Goal: Task Accomplishment & Management: Manage account settings

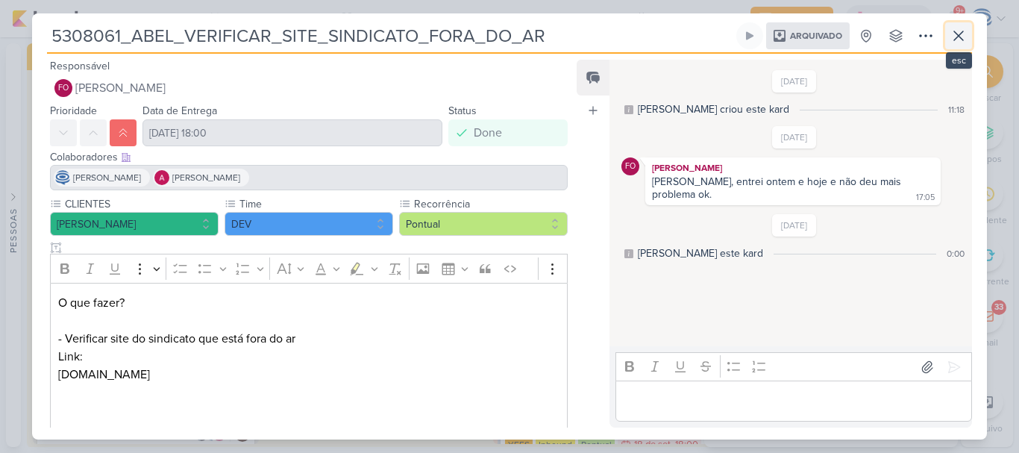
click at [961, 35] on icon at bounding box center [959, 36] width 18 height 18
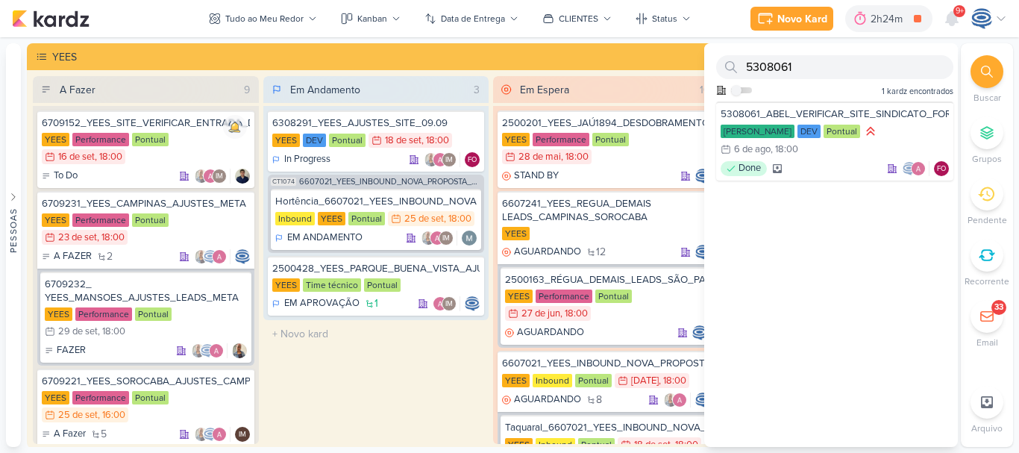
click at [974, 64] on div at bounding box center [987, 71] width 33 height 33
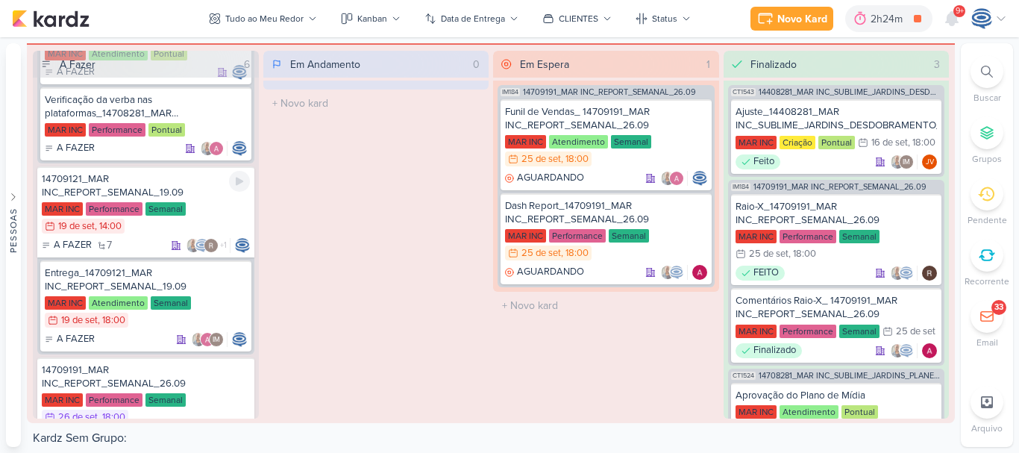
scroll to position [420, 0]
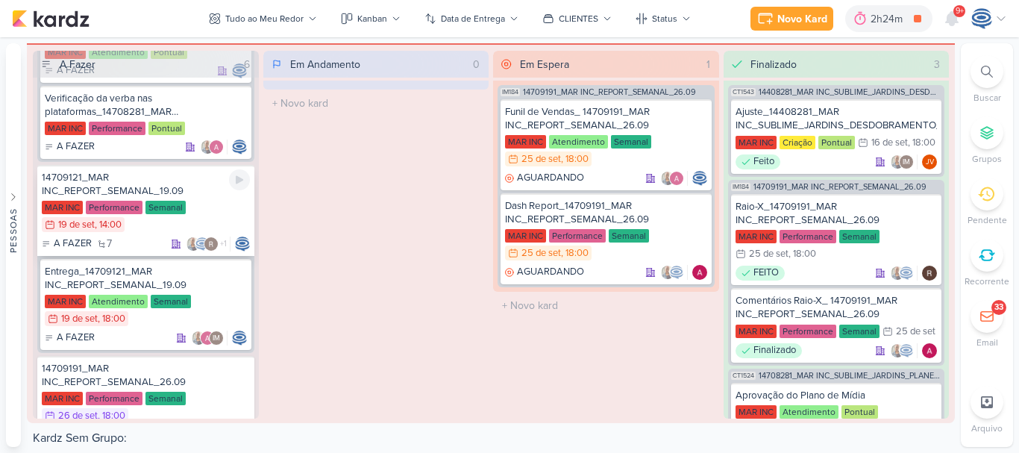
click at [167, 177] on div "14709121_MAR INC_REPORT_SEMANAL_19.09" at bounding box center [146, 184] width 208 height 27
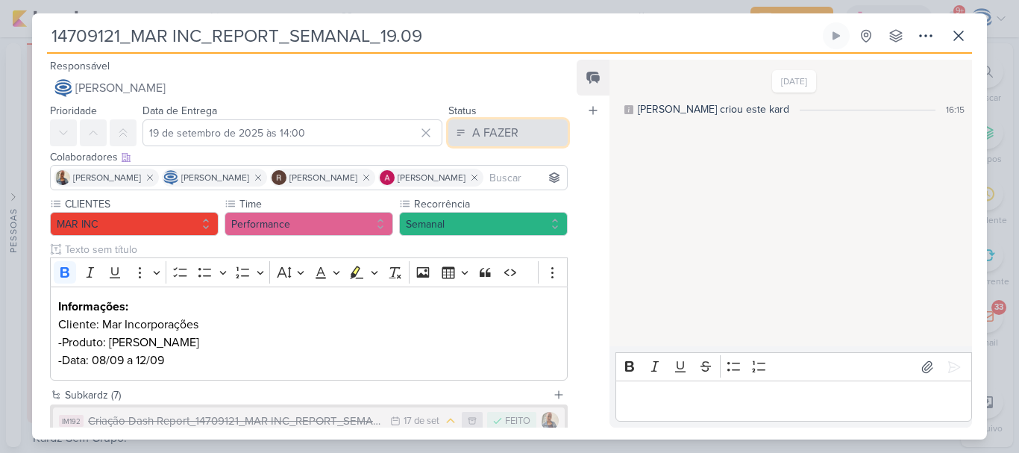
click at [500, 128] on div "A FAZER" at bounding box center [495, 133] width 46 height 18
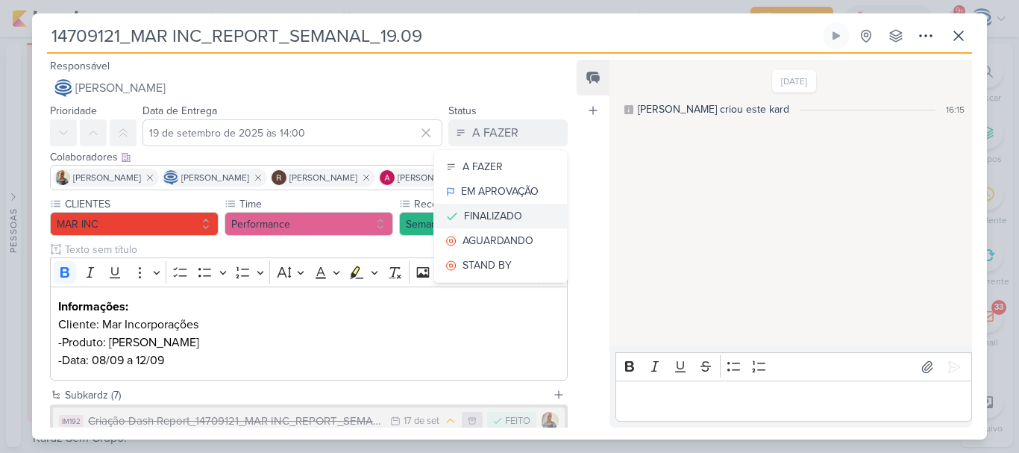
click at [479, 218] on div "FINALIZADO" at bounding box center [493, 216] width 58 height 16
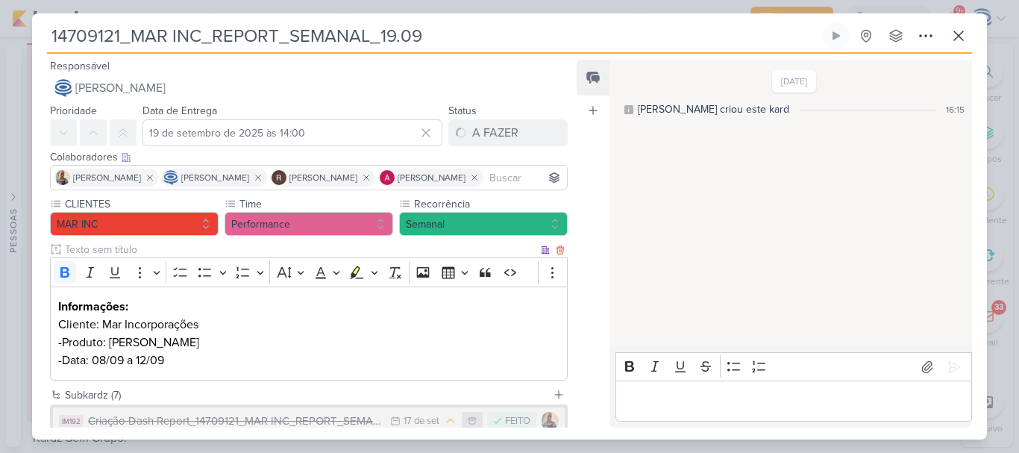
scroll to position [263, 0]
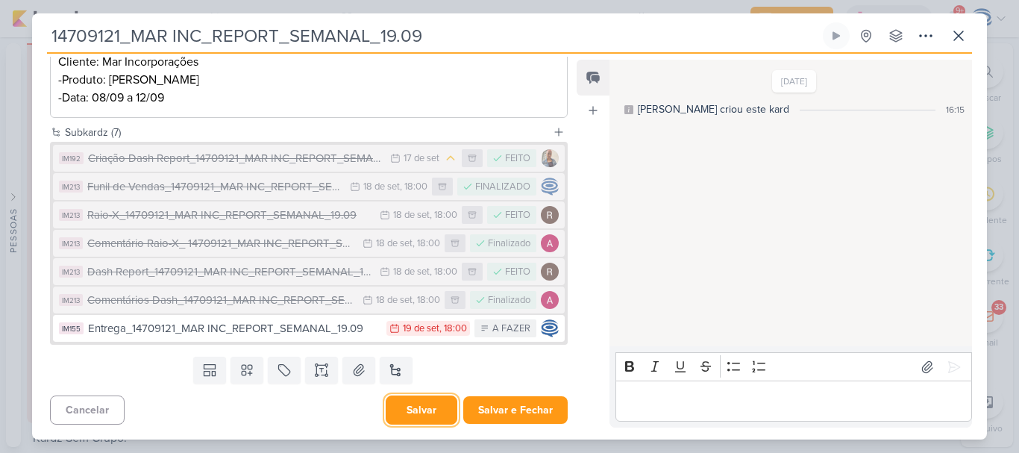
click at [415, 419] on button "Salvar" at bounding box center [422, 409] width 72 height 29
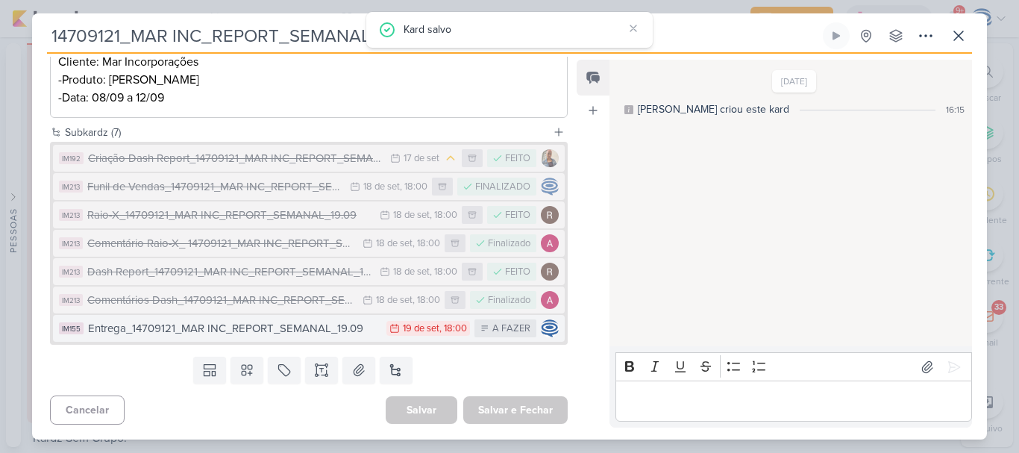
click at [334, 333] on div "Entrega_14709121_MAR INC_REPORT_SEMANAL_19.09" at bounding box center [233, 328] width 291 height 17
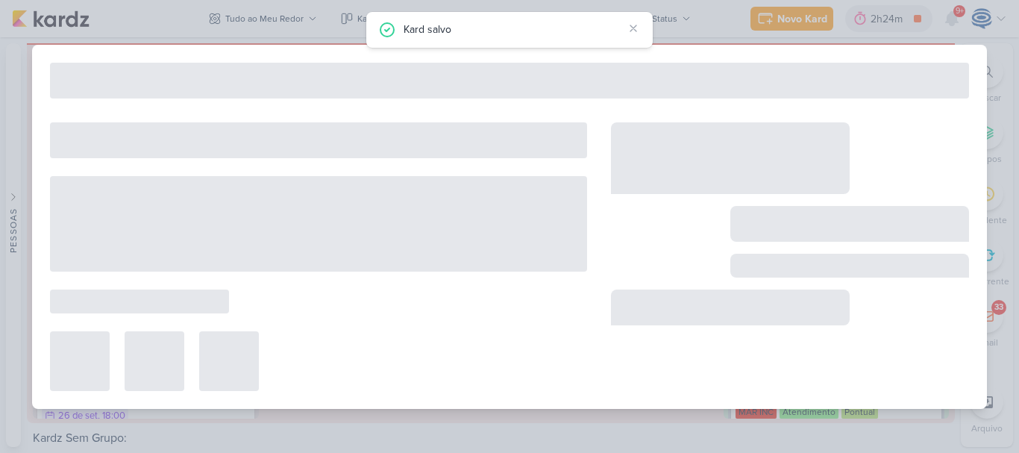
type input "Entrega_14709121_MAR INC_REPORT_SEMANAL_19.09"
type input "19 de setembro de 2025 às 18:00"
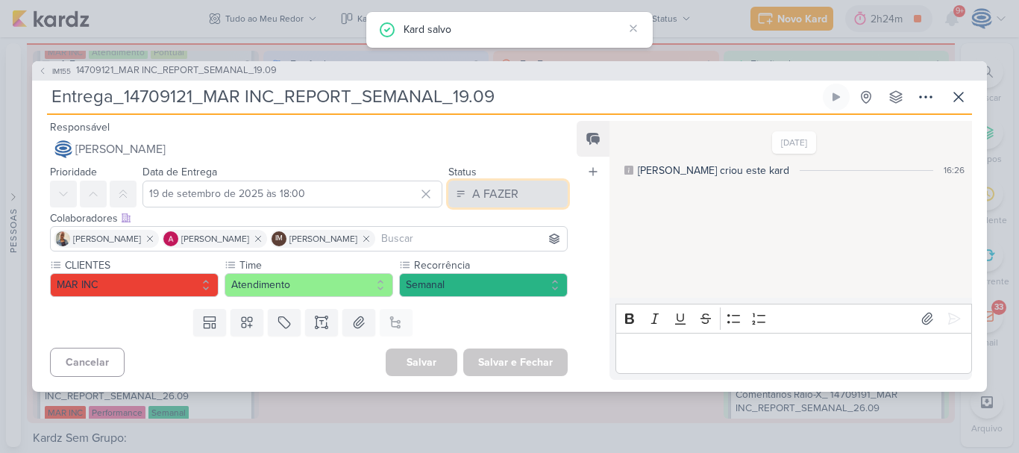
click at [531, 183] on button "A FAZER" at bounding box center [507, 194] width 119 height 27
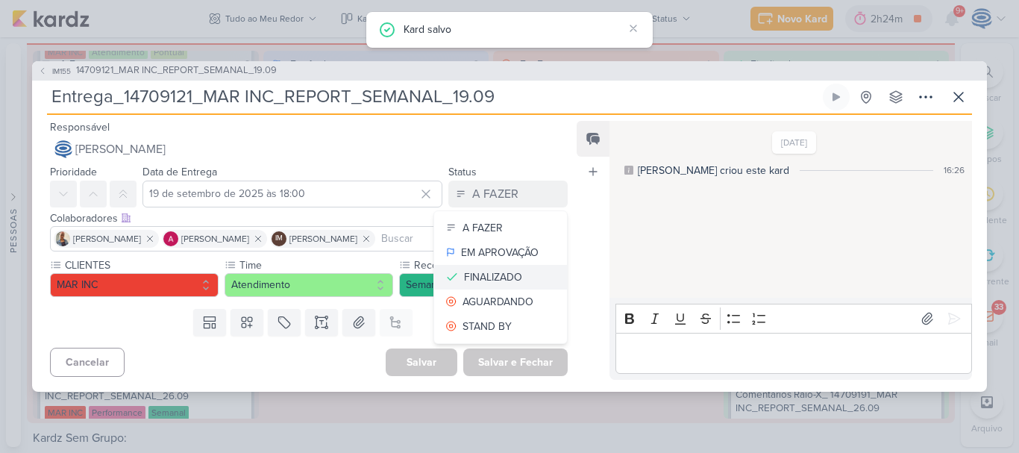
click at [489, 274] on div "FINALIZADO" at bounding box center [493, 277] width 58 height 16
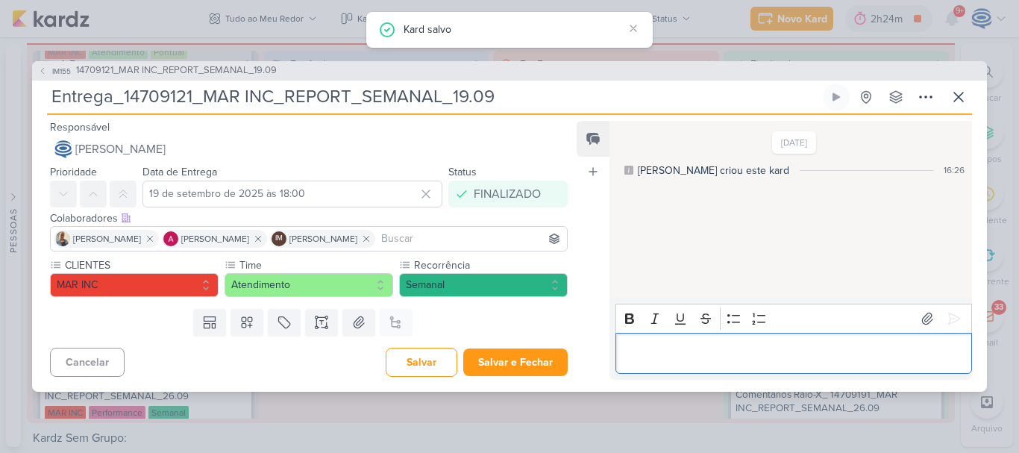
click at [655, 350] on p "Editor editing area: main" at bounding box center [793, 353] width 341 height 18
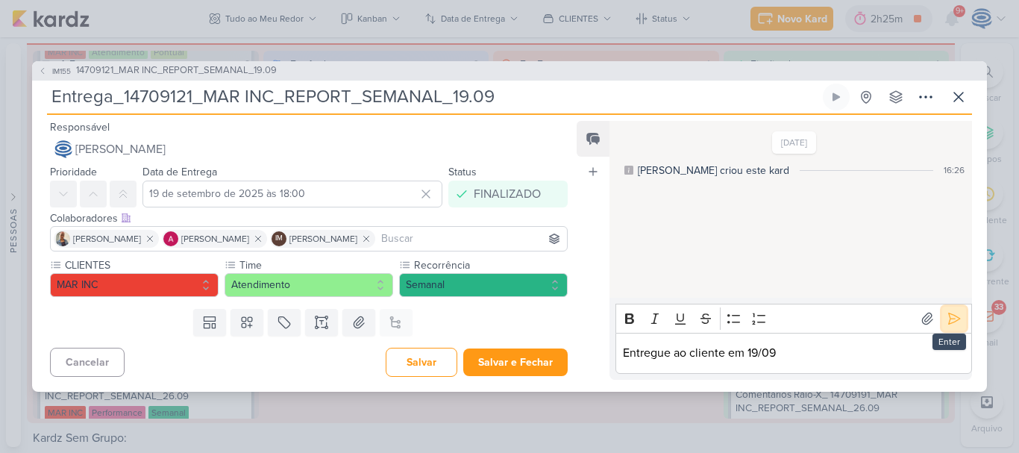
click at [957, 324] on button at bounding box center [954, 319] width 24 height 24
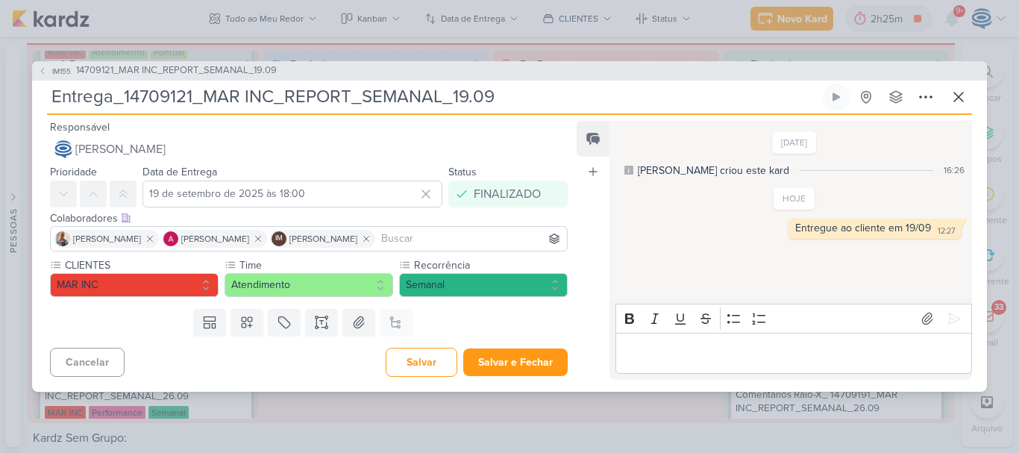
click at [390, 378] on div "Cancelar [GEOGRAPHIC_DATA] Salvar e Fechar Ctrl + Enter" at bounding box center [303, 361] width 542 height 38
click at [398, 369] on button "Salvar" at bounding box center [422, 362] width 72 height 29
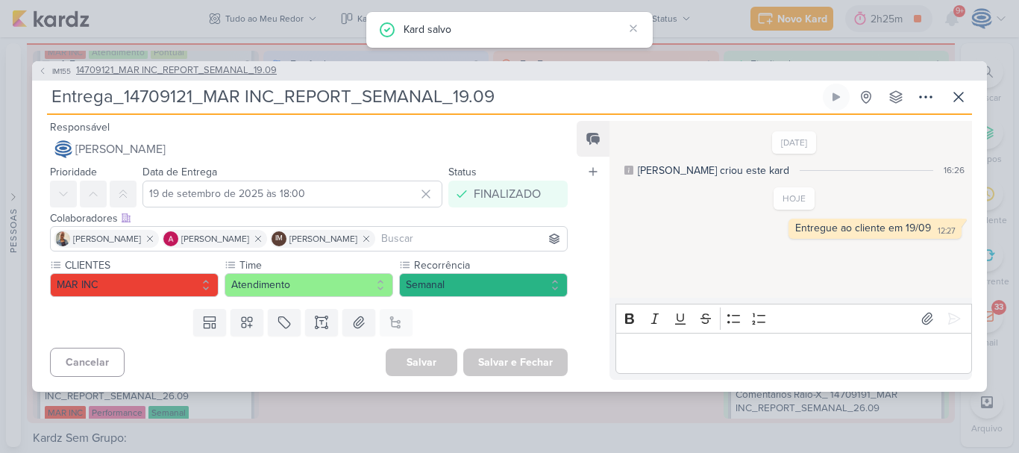
click at [203, 75] on span "14709121_MAR INC_REPORT_SEMANAL_19.09" at bounding box center [176, 70] width 201 height 15
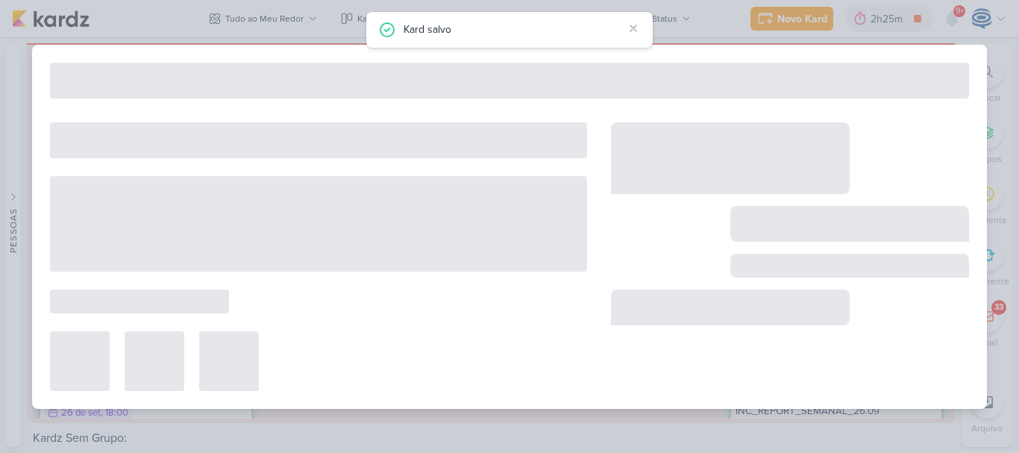
type input "14709121_MAR INC_REPORT_SEMANAL_19.09"
type input "19 de setembro de 2025 às 14:00"
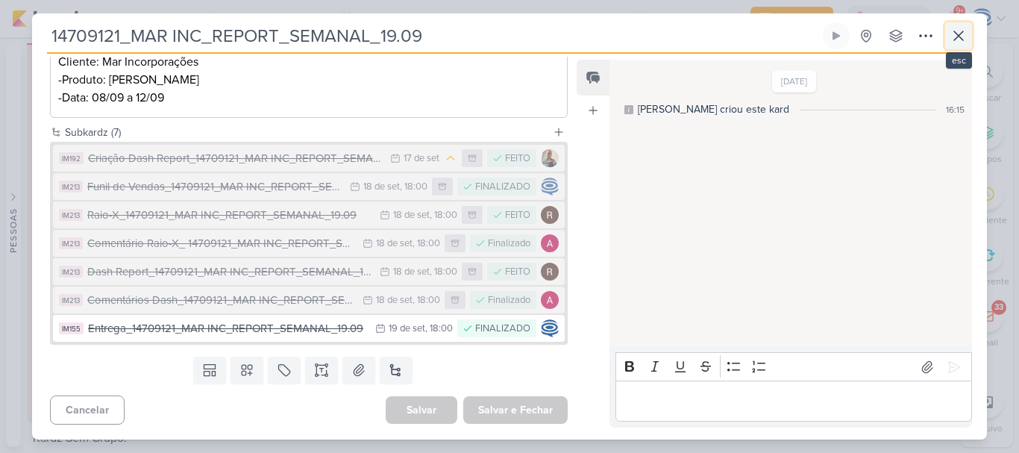
click at [960, 33] on icon at bounding box center [959, 36] width 18 height 18
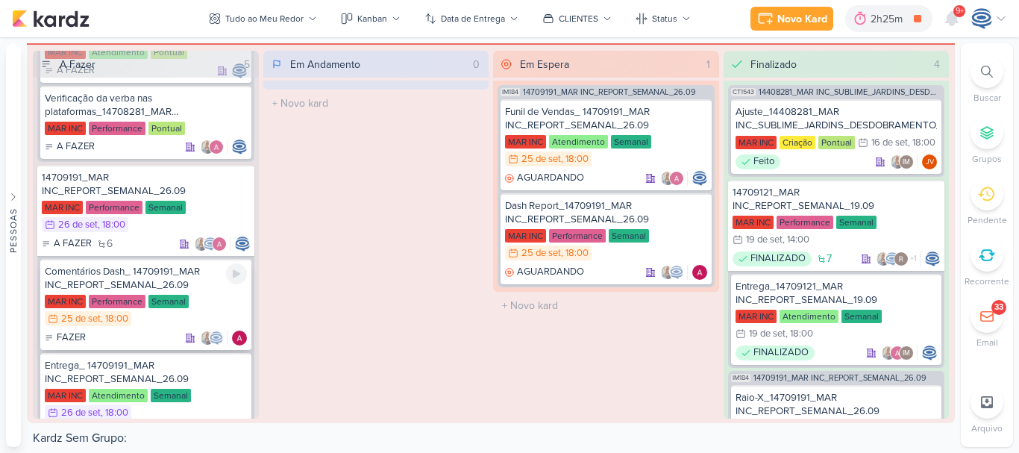
click at [182, 276] on div "Comentários Dash_ 14709191_MAR INC_REPORT_SEMANAL_26.09" at bounding box center [146, 278] width 202 height 27
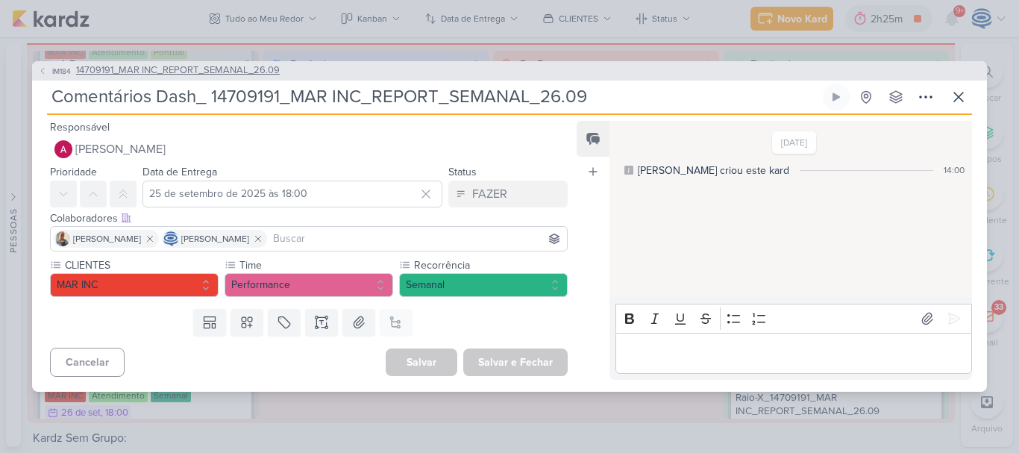
click at [152, 73] on span "14709191_MAR INC_REPORT_SEMANAL_26.09" at bounding box center [178, 70] width 204 height 15
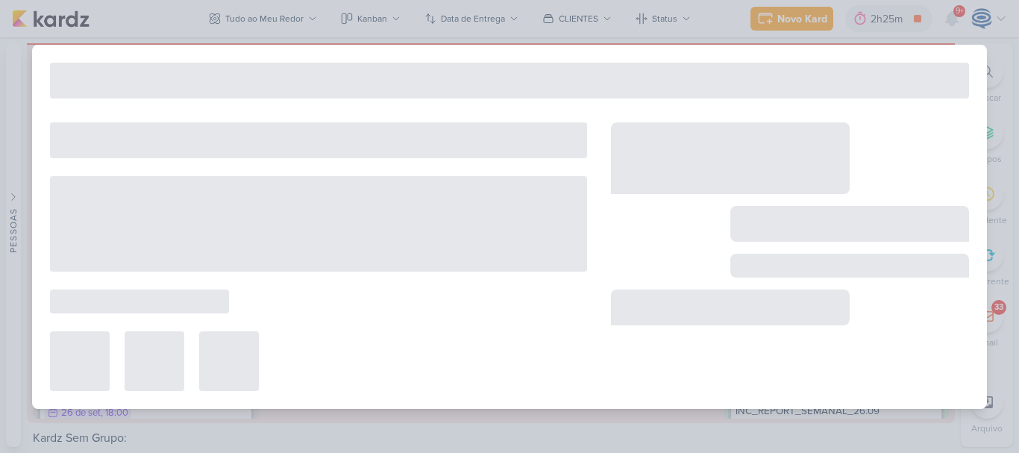
type input "14709191_MAR INC_REPORT_SEMANAL_26.09"
type input "26 de setembro de 2025 às 18:00"
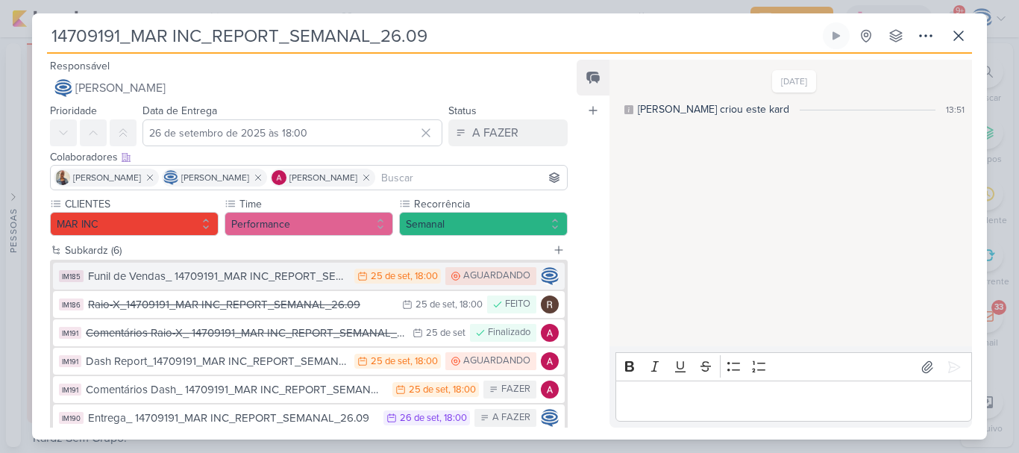
click at [257, 277] on div "Funil de Vendas_ 14709191_MAR INC_REPORT_SEMANAL_26.09" at bounding box center [217, 276] width 259 height 17
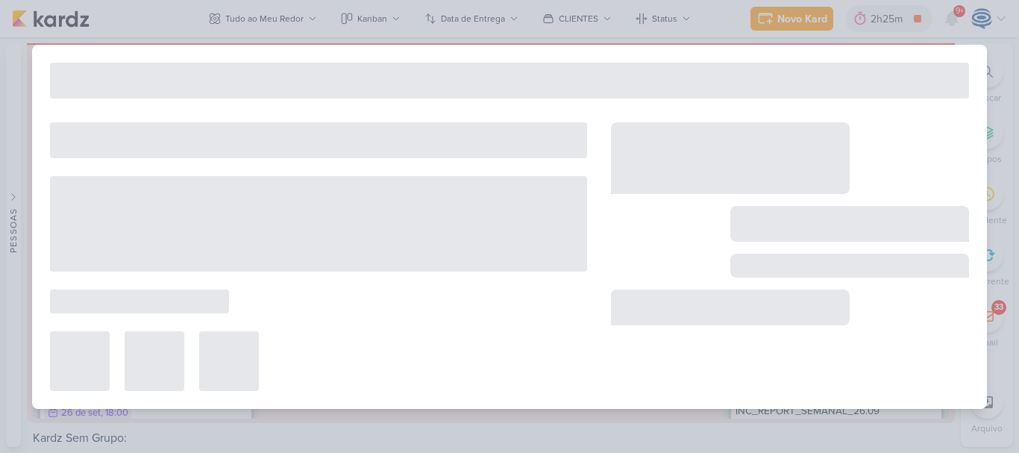
type input "Funil de Vendas_ 14709191_MAR INC_REPORT_SEMANAL_26.09"
type input "25 de setembro de 2025 às 18:00"
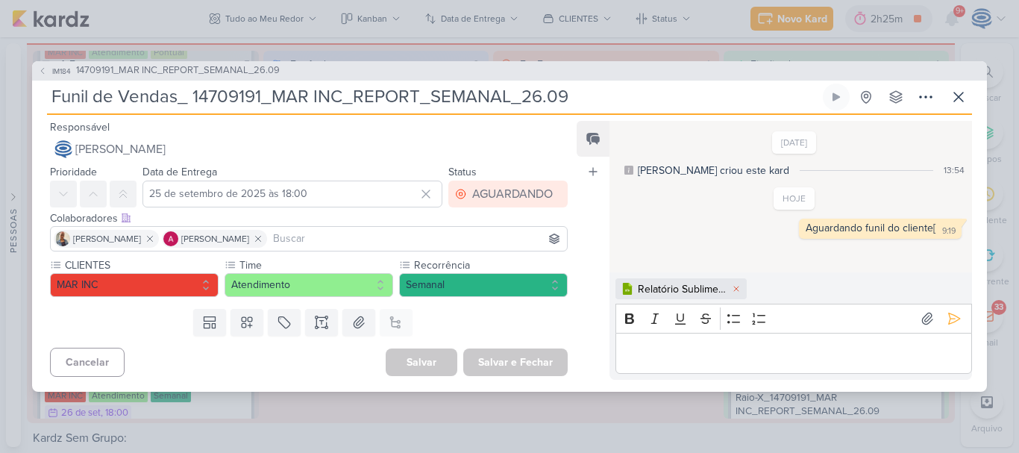
click at [619, 266] on div "[DATE] [PERSON_NAME] criou este kard 13:54 HOJE 9:19" at bounding box center [790, 197] width 361 height 151
click at [948, 316] on icon at bounding box center [954, 318] width 15 height 15
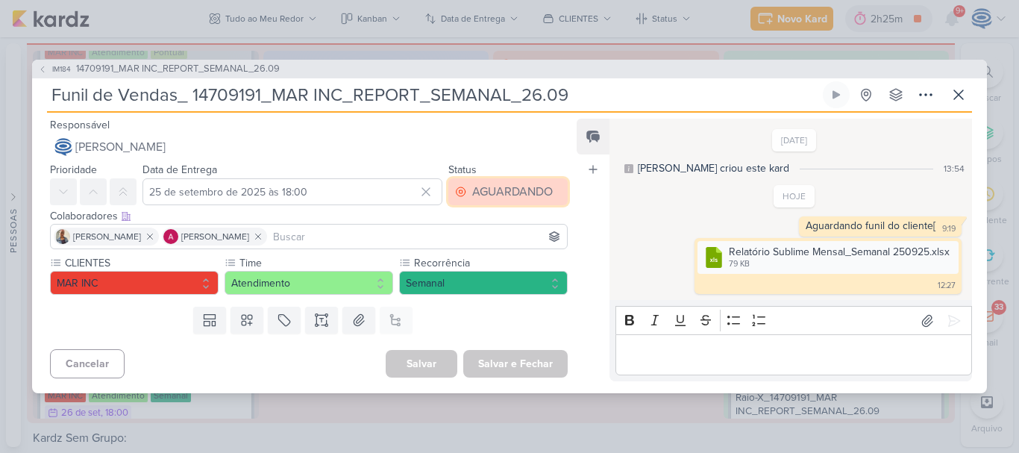
click at [489, 190] on div "AGUARDANDO" at bounding box center [512, 192] width 81 height 18
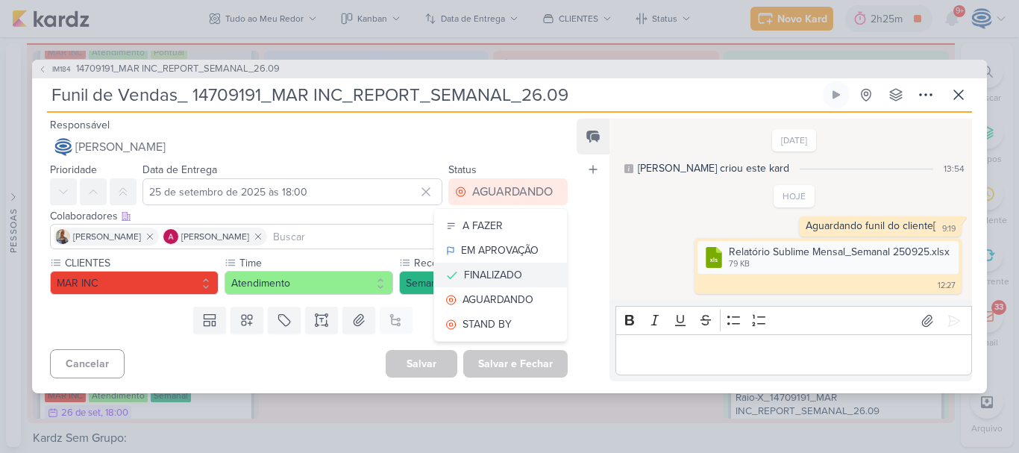
click at [506, 275] on div "FINALIZADO" at bounding box center [493, 275] width 58 height 16
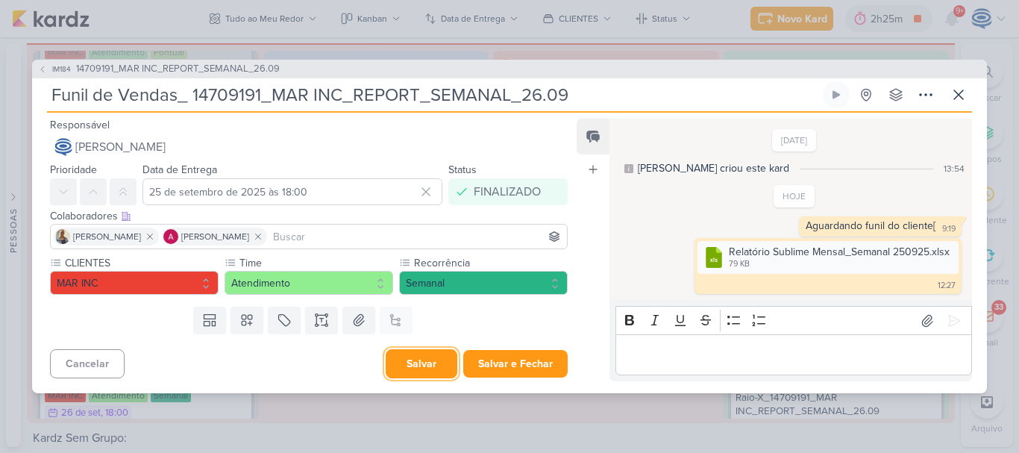
click at [423, 359] on button "Salvar" at bounding box center [422, 363] width 72 height 29
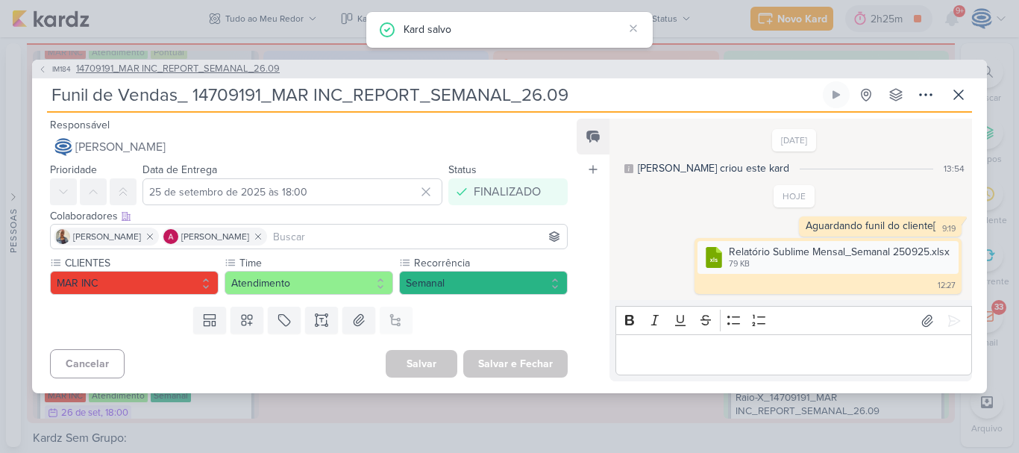
click at [208, 67] on span "14709191_MAR INC_REPORT_SEMANAL_26.09" at bounding box center [178, 69] width 204 height 15
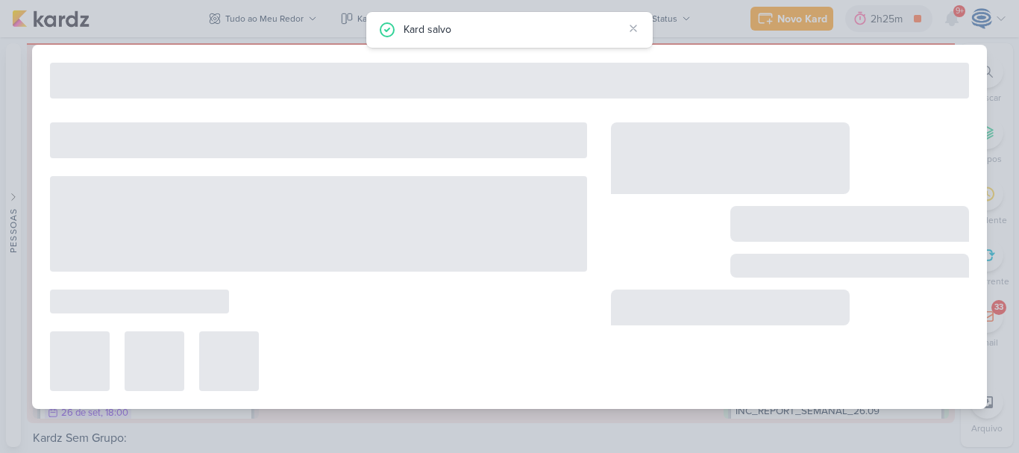
type input "14709191_MAR INC_REPORT_SEMANAL_26.09"
type input "26 de setembro de 2025 às 18:00"
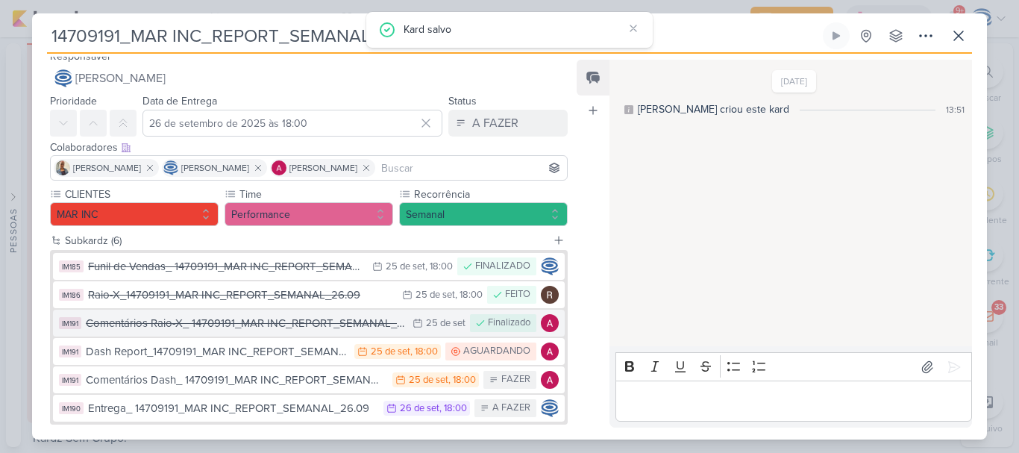
scroll to position [11, 0]
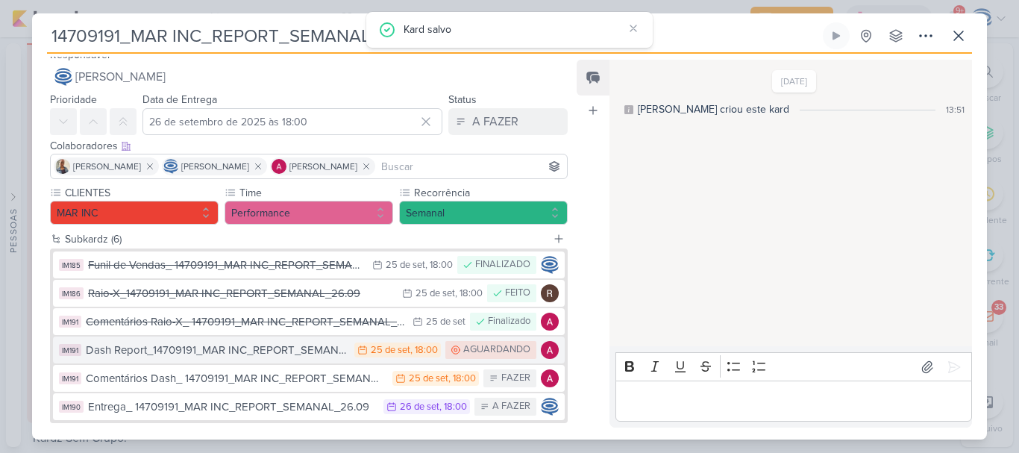
click at [243, 348] on div "Dash Report_14709191_MAR INC_REPORT_SEMANAL_26.09" at bounding box center [216, 350] width 261 height 17
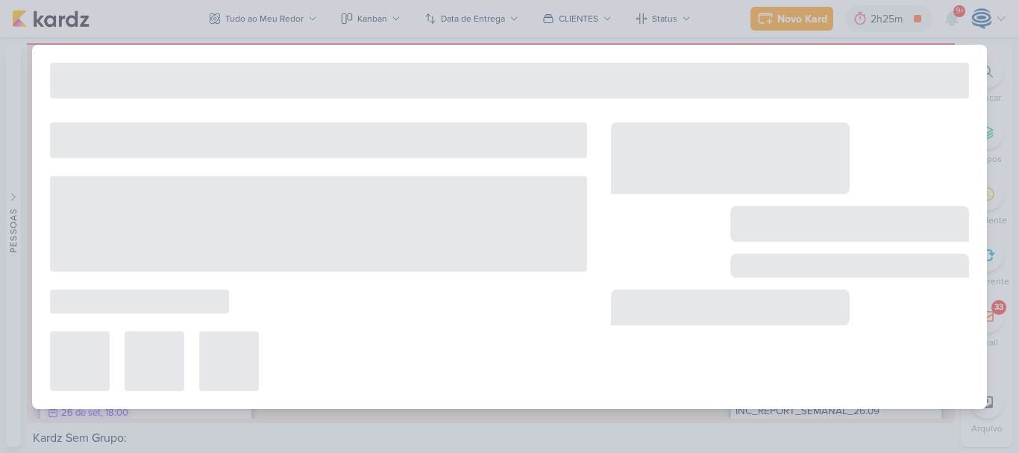
type input "Dash Report_14709191_MAR INC_REPORT_SEMANAL_26.09"
type input "25 de setembro de 2025 às 18:00"
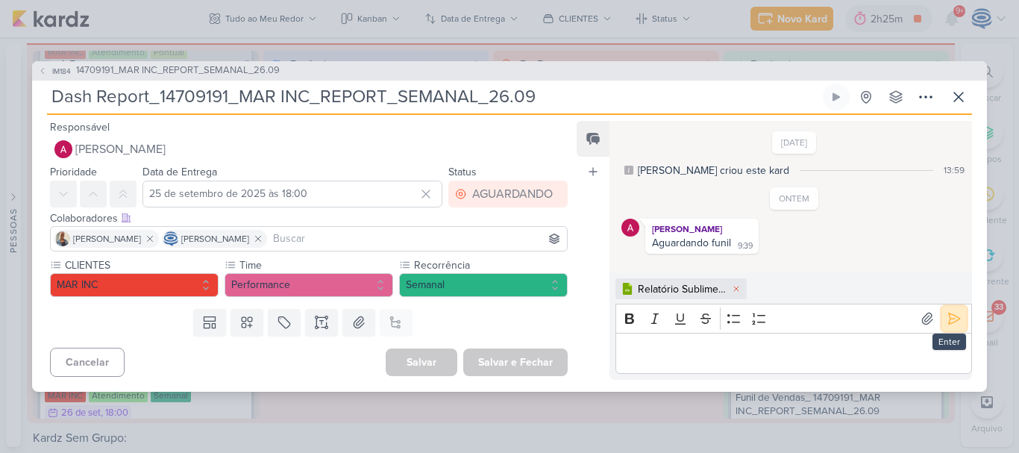
click at [953, 321] on icon at bounding box center [954, 318] width 15 height 15
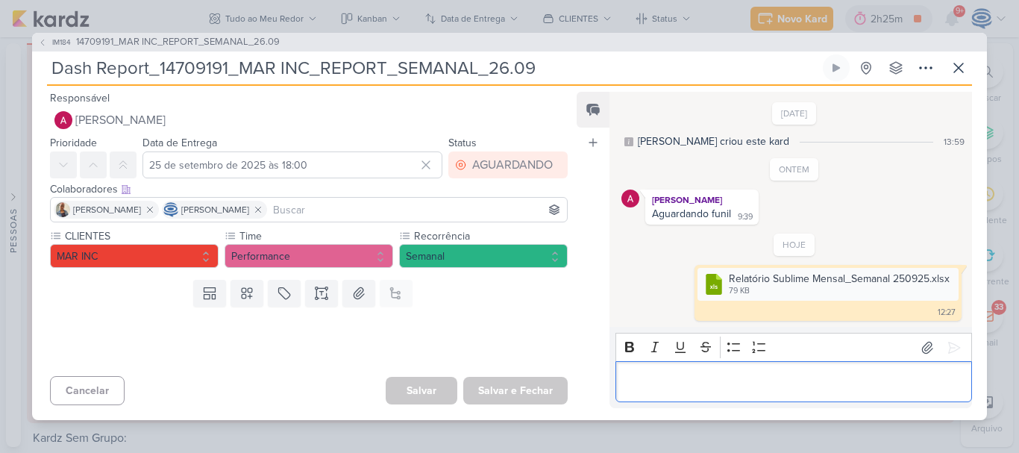
click at [802, 383] on p "Editor editing area: main" at bounding box center [793, 382] width 341 height 18
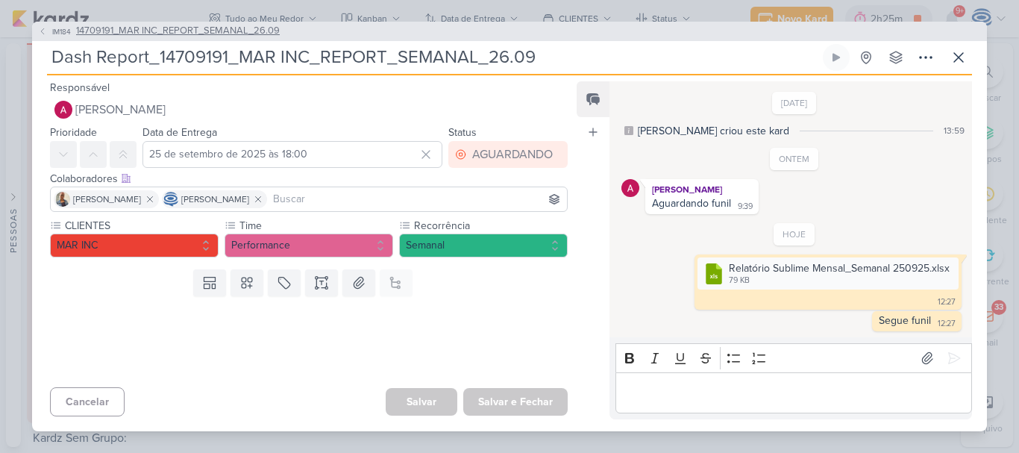
click at [232, 28] on span "14709191_MAR INC_REPORT_SEMANAL_26.09" at bounding box center [178, 31] width 204 height 15
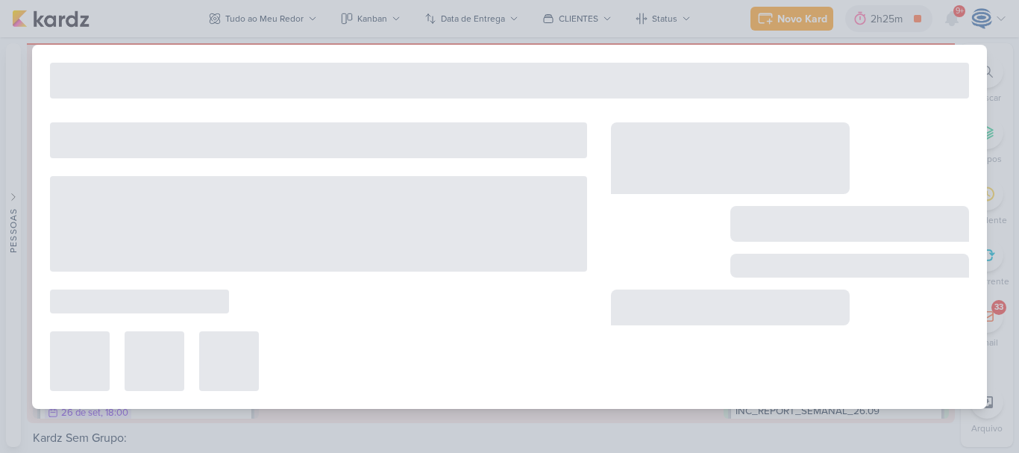
type input "14709191_MAR INC_REPORT_SEMANAL_26.09"
type input "26 de setembro de 2025 às 18:00"
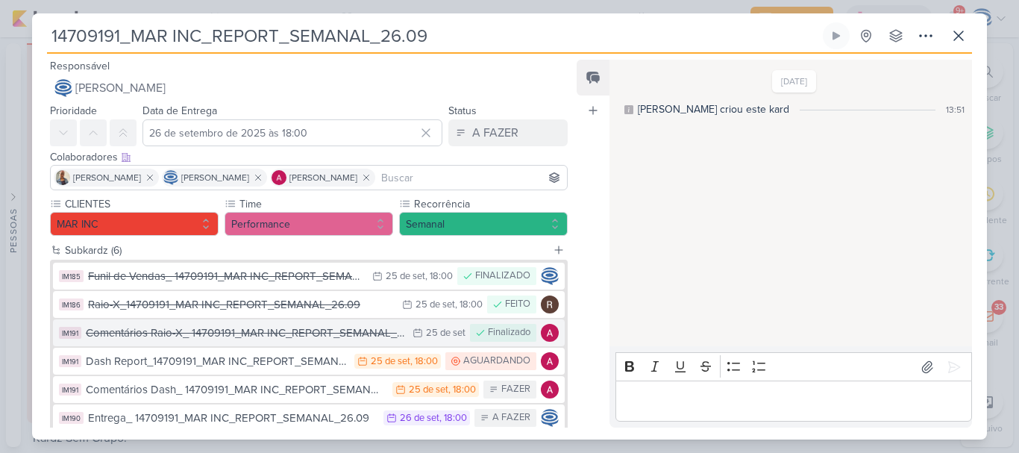
scroll to position [90, 0]
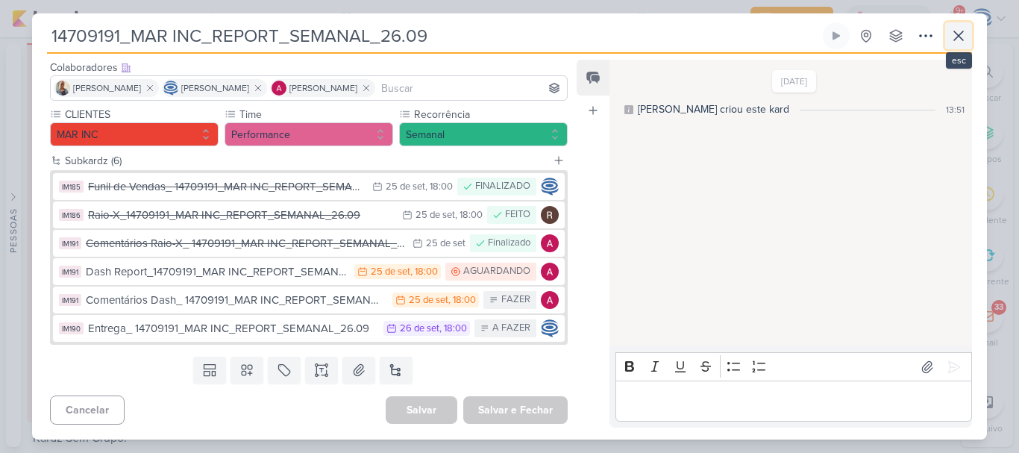
click at [963, 29] on icon at bounding box center [959, 36] width 18 height 18
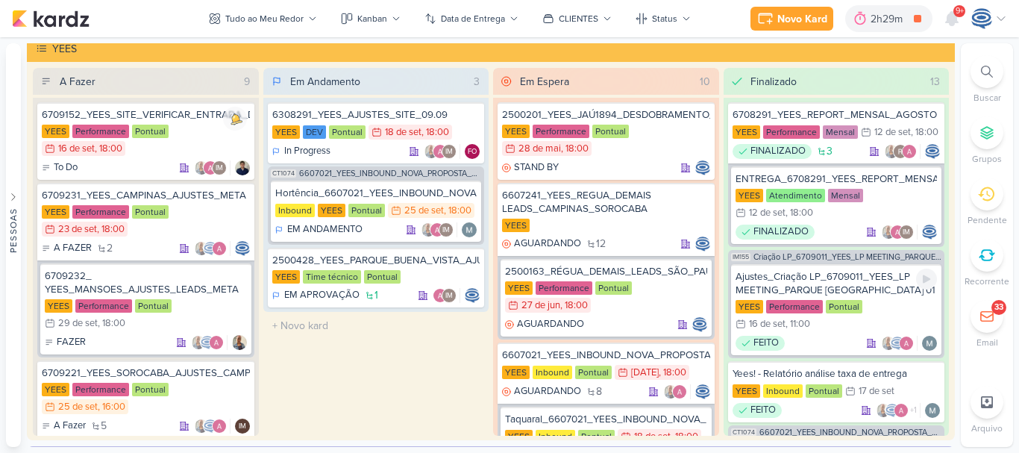
scroll to position [7, 0]
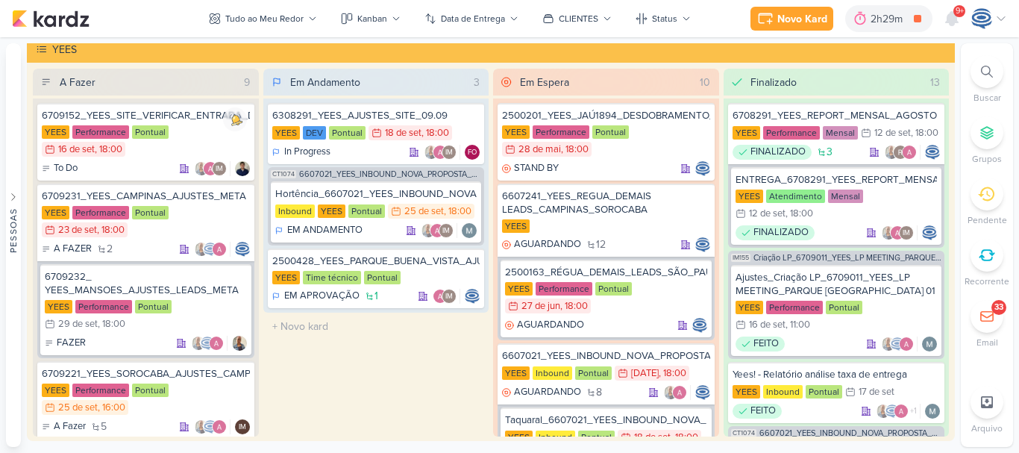
click at [988, 79] on div at bounding box center [987, 71] width 33 height 33
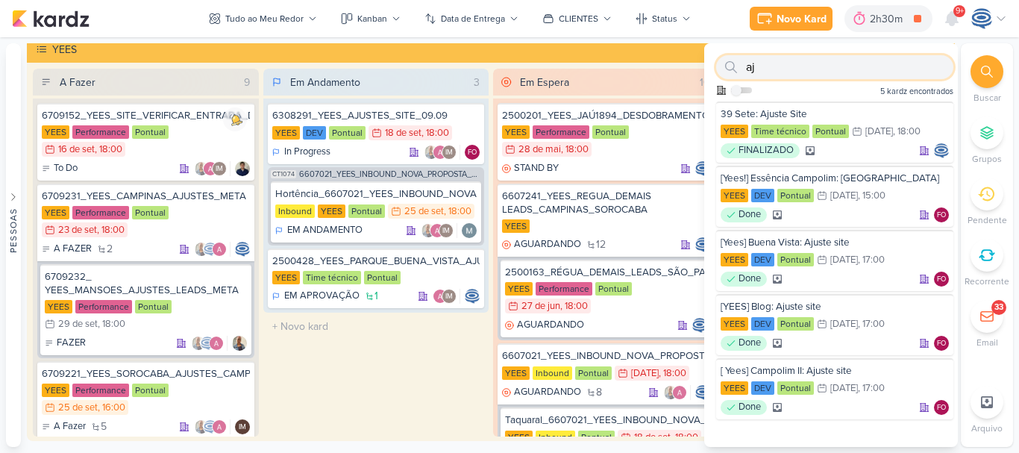
type input "a"
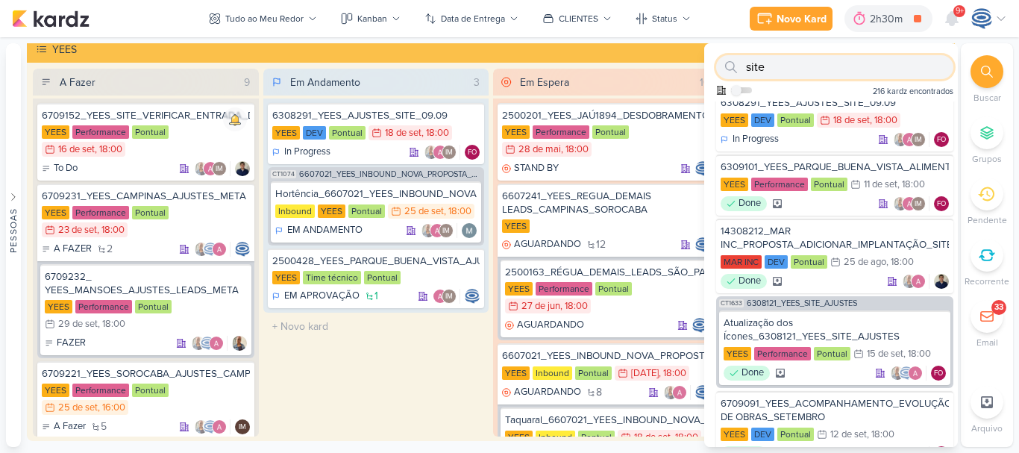
scroll to position [810, 0]
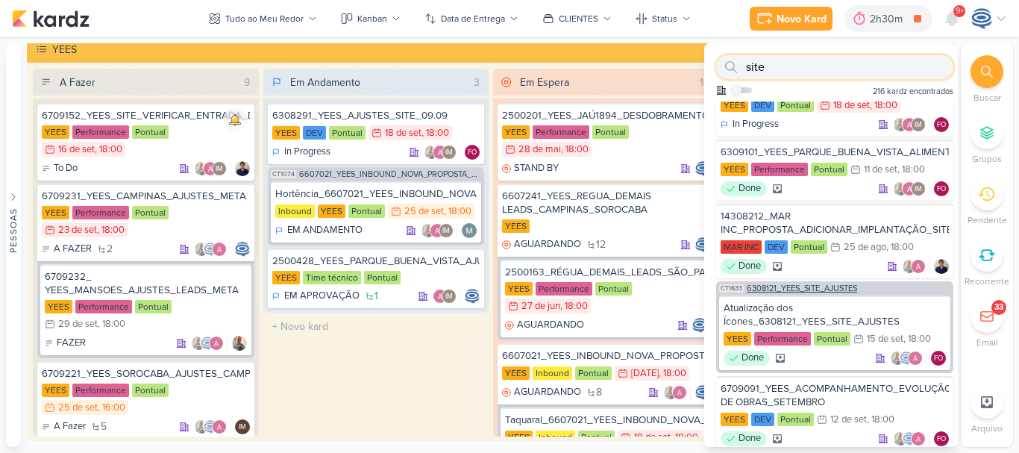
type input "site"
click at [823, 287] on span "6308121_YEES_SITE_AJUSTES" at bounding box center [802, 288] width 110 height 8
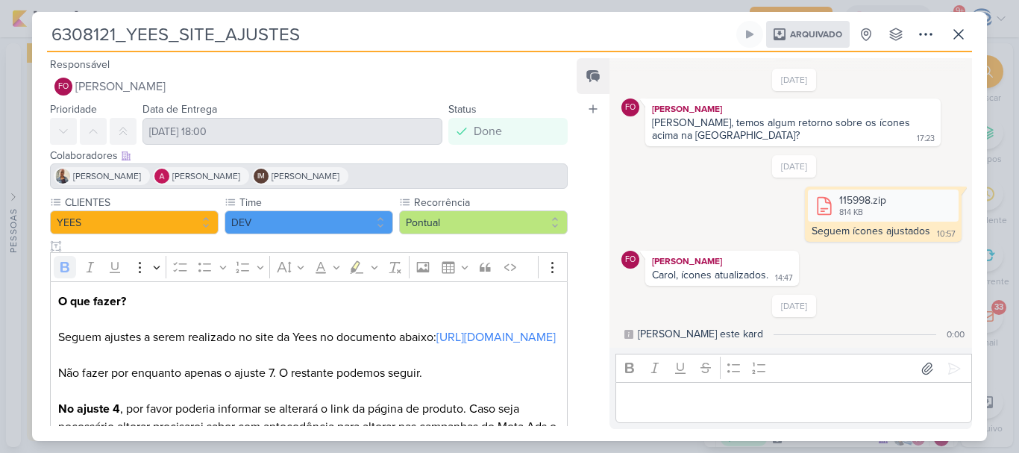
scroll to position [146, 0]
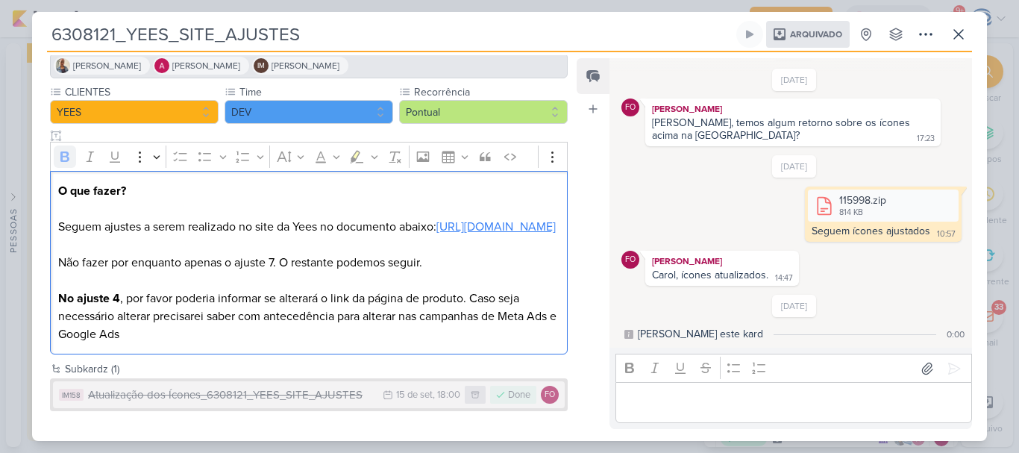
click at [437, 219] on link "[URL][DOMAIN_NAME]" at bounding box center [496, 226] width 119 height 15
click at [676, 394] on p "Editor editing area: main" at bounding box center [793, 403] width 341 height 18
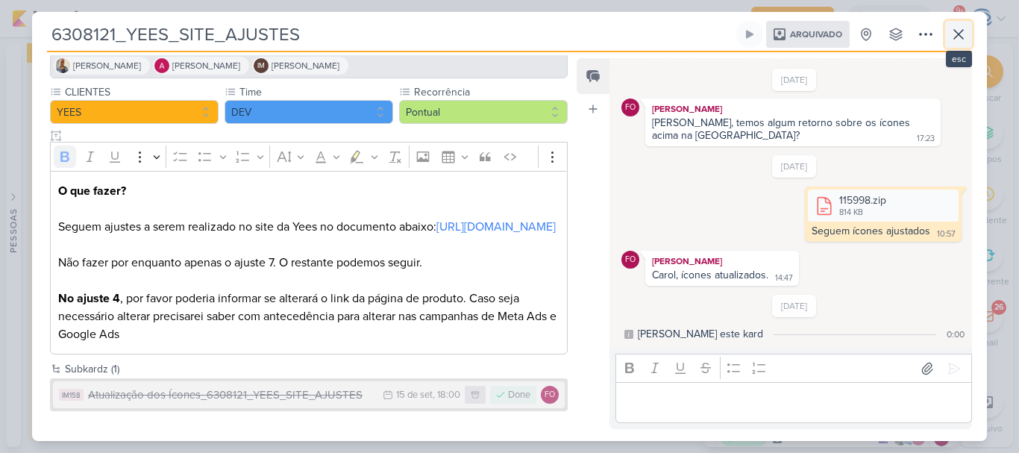
click at [958, 33] on icon at bounding box center [958, 34] width 9 height 9
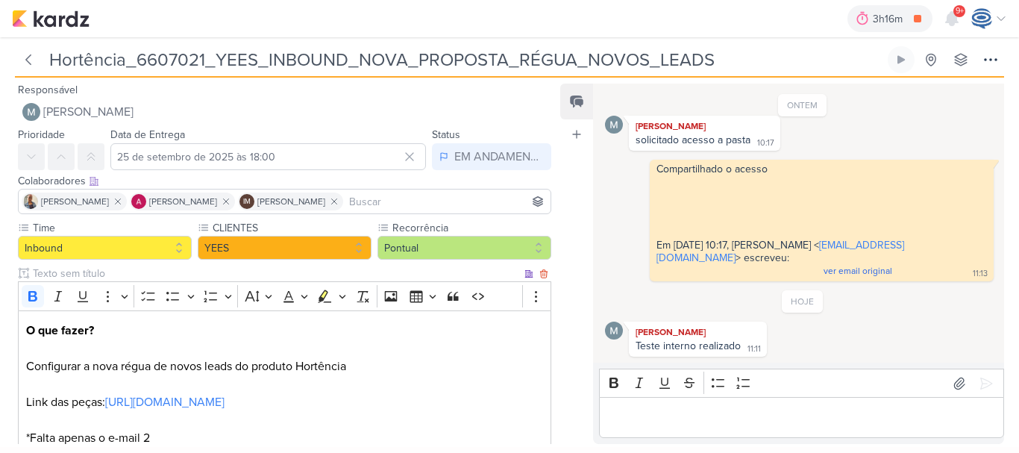
scroll to position [96, 0]
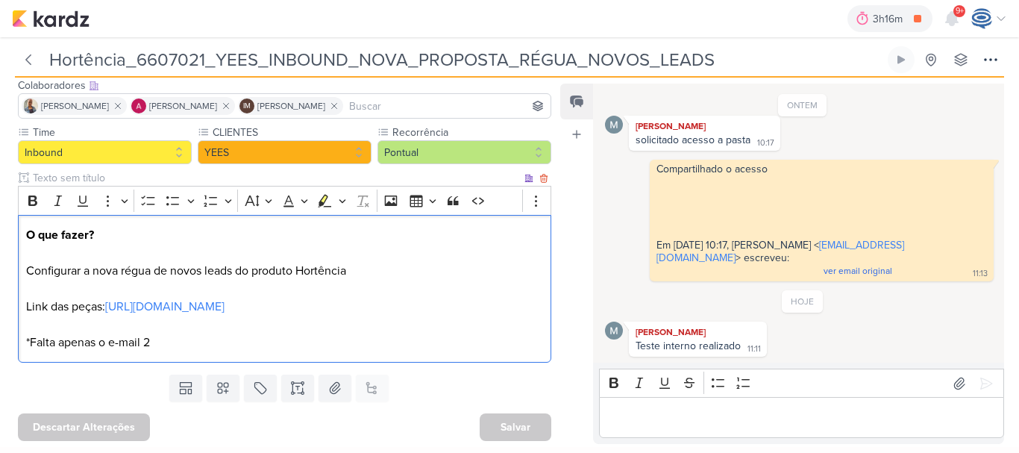
drag, startPoint x: 196, startPoint y: 272, endPoint x: 407, endPoint y: 274, distance: 210.4
drag, startPoint x: 407, startPoint y: 274, endPoint x: 378, endPoint y: 265, distance: 29.7
drag, startPoint x: 378, startPoint y: 265, endPoint x: 364, endPoint y: 265, distance: 14.2
click at [364, 265] on p "O que fazer? Configurar a nova régua de novos leads do produto Hortência Link d…" at bounding box center [285, 288] width 518 height 125
drag, startPoint x: 116, startPoint y: 275, endPoint x: 474, endPoint y: 275, distance: 357.4
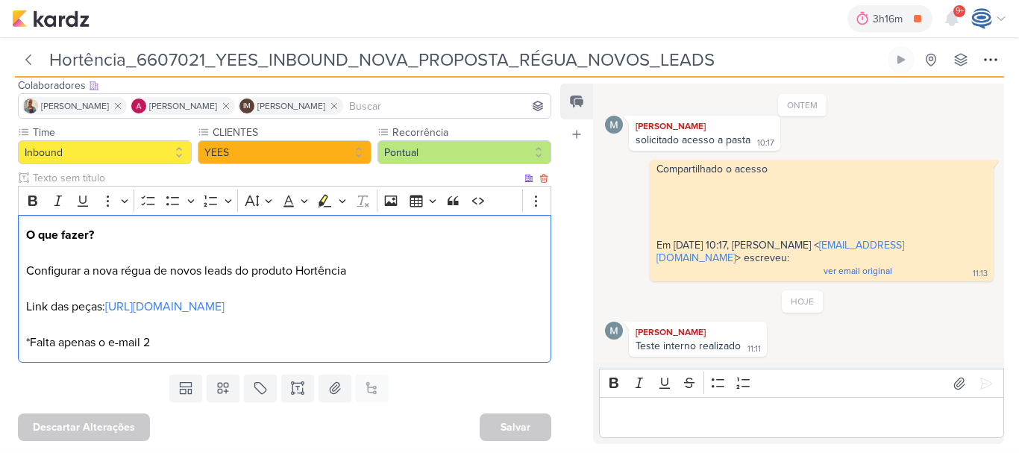
drag, startPoint x: 474, startPoint y: 275, endPoint x: 432, endPoint y: 251, distance: 47.8
drag, startPoint x: 432, startPoint y: 251, endPoint x: 607, endPoint y: 277, distance: 177.2
click at [607, 277] on div "Compartilhado o acesso Em [DATE] 10:17, [PERSON_NAME] < [EMAIL_ADDRESS][DOMAIN_…" at bounding box center [802, 221] width 395 height 122
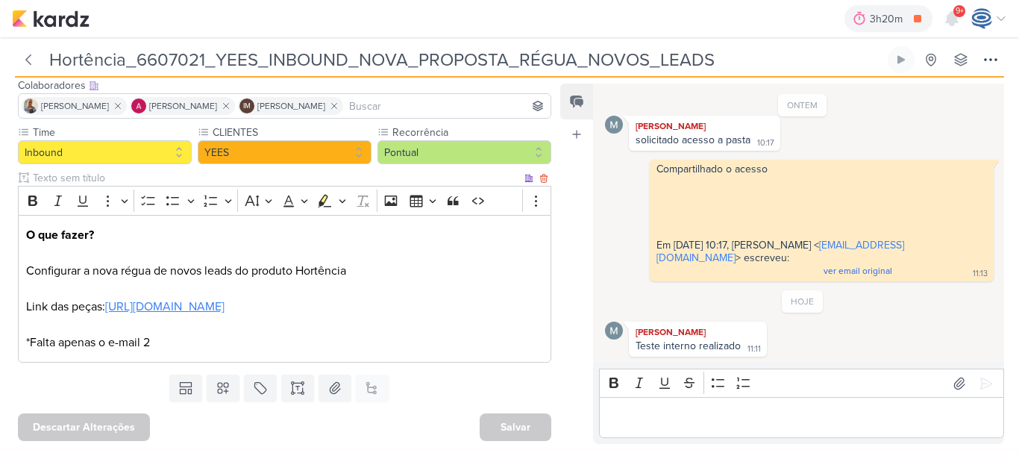
click at [225, 312] on link "[URL][DOMAIN_NAME]" at bounding box center [164, 306] width 119 height 15
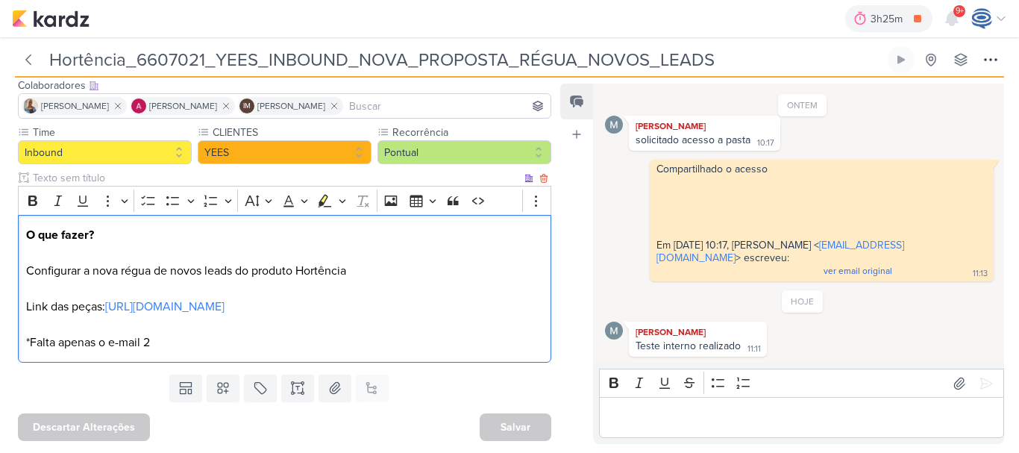
click at [226, 337] on p "O que fazer? Configurar a nova régua de novos leads do produto Hortência Link d…" at bounding box center [285, 288] width 518 height 125
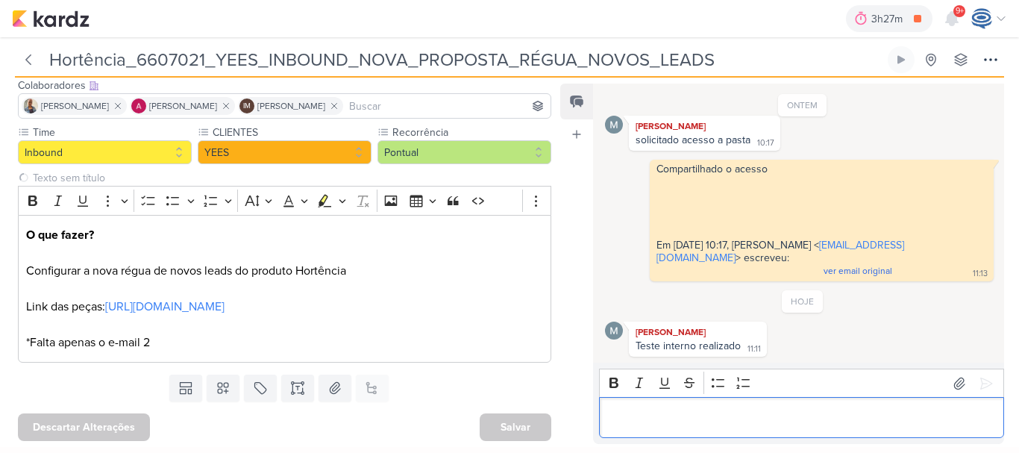
click at [623, 404] on div "Editor editing area: main" at bounding box center [801, 417] width 405 height 41
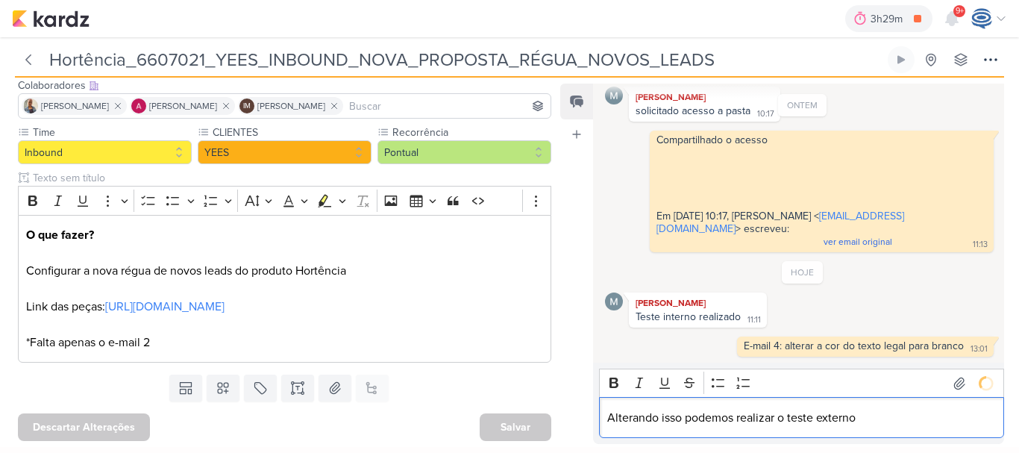
scroll to position [116, 0]
